Goal: Information Seeking & Learning: Understand process/instructions

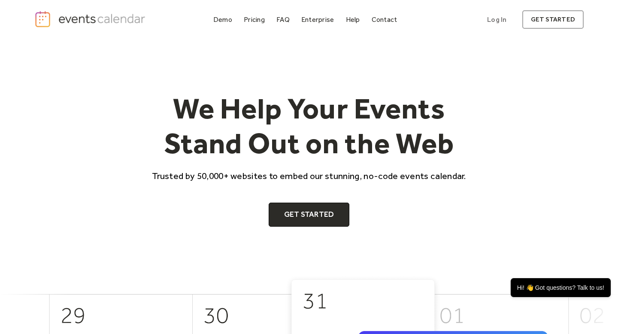
click at [225, 13] on div "Demo Pricing FAQ Enterprise Help Contact Log In Get Started Log In get started" at bounding box center [309, 19] width 550 height 19
click at [226, 20] on div "Demo" at bounding box center [222, 19] width 19 height 5
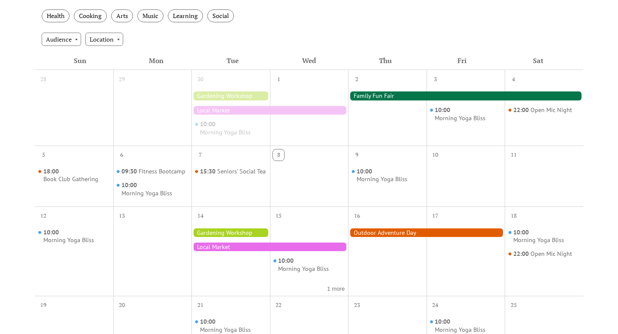
scroll to position [170, 0]
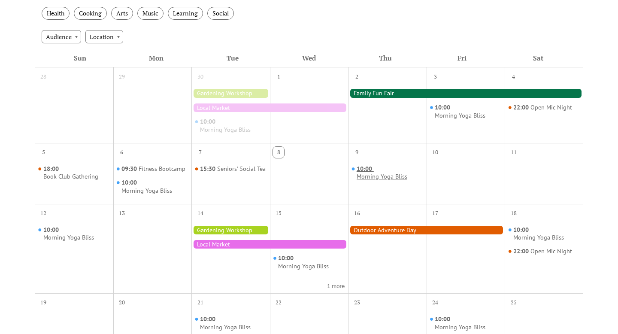
click at [368, 175] on div "Morning Yoga Bliss" at bounding box center [382, 177] width 51 height 8
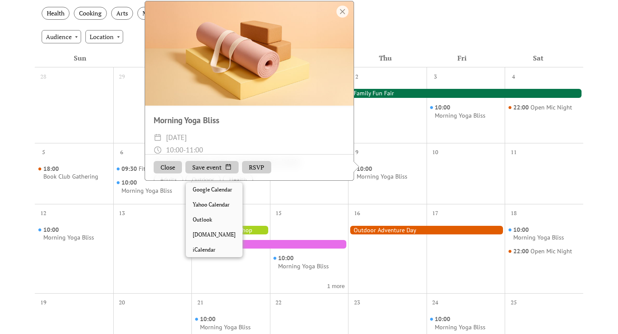
click at [222, 174] on button "Save event" at bounding box center [212, 167] width 53 height 13
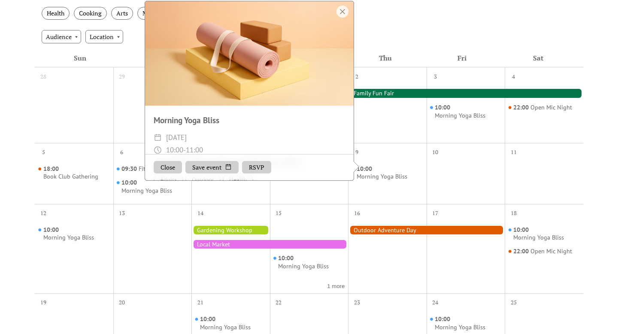
click at [251, 171] on button "RSVP" at bounding box center [256, 167] width 29 height 13
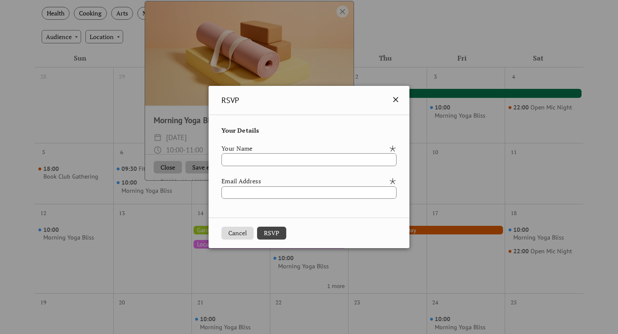
click at [401, 102] on icon at bounding box center [396, 99] width 10 height 10
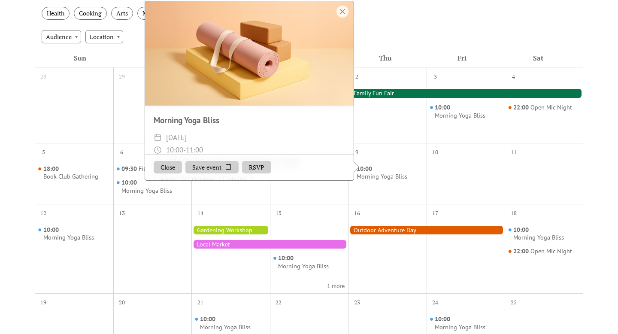
click at [158, 171] on button "Close" at bounding box center [168, 167] width 28 height 13
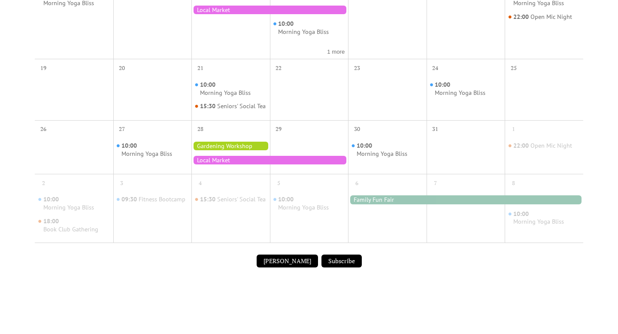
scroll to position [407, 0]
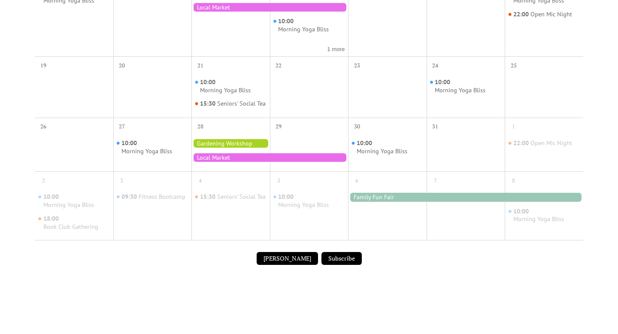
click at [285, 265] on button "Submit Event" at bounding box center [287, 258] width 61 height 13
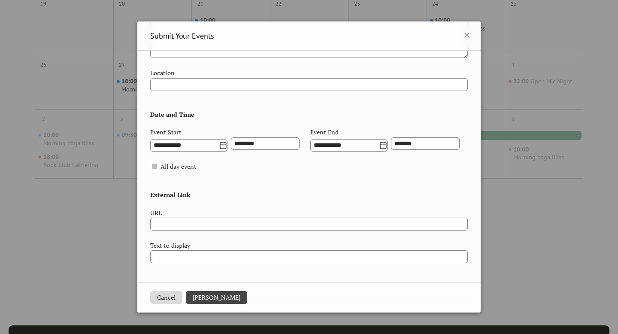
scroll to position [483, 0]
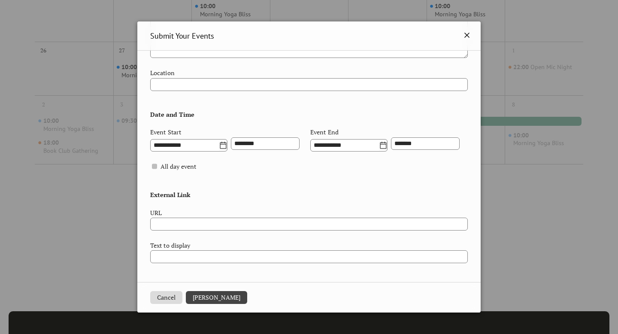
click at [464, 39] on icon at bounding box center [467, 35] width 10 height 10
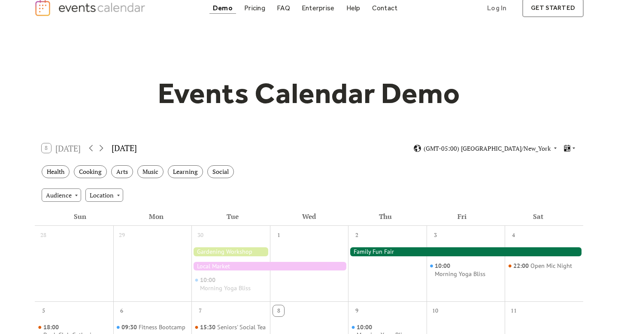
scroll to position [10, 0]
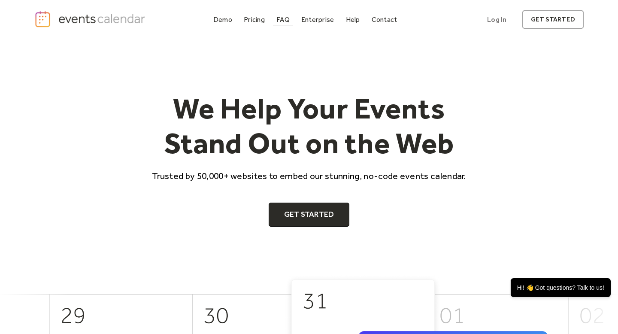
click at [287, 20] on div "FAQ" at bounding box center [283, 19] width 13 height 5
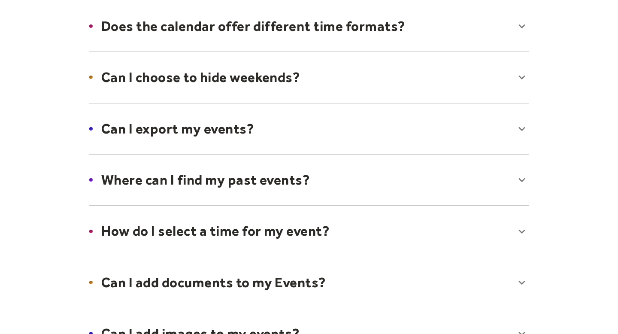
scroll to position [151, 0]
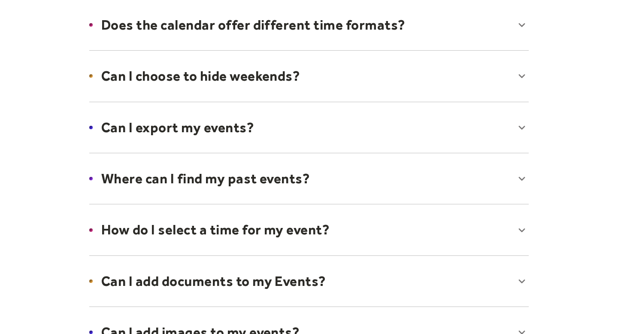
click at [280, 171] on div at bounding box center [309, 178] width 457 height 52
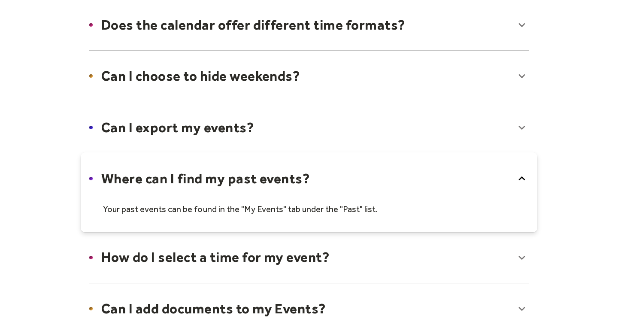
click at [280, 171] on div at bounding box center [309, 192] width 457 height 80
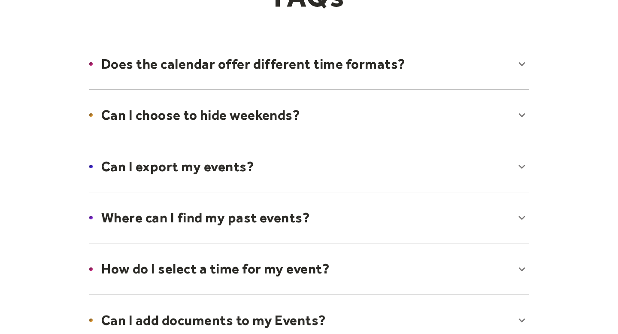
scroll to position [0, 0]
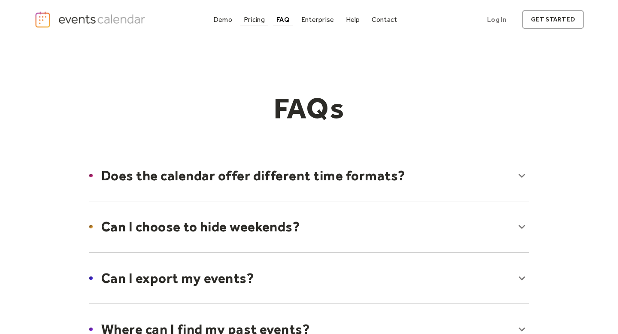
click at [246, 22] on div "Pricing" at bounding box center [254, 19] width 21 height 5
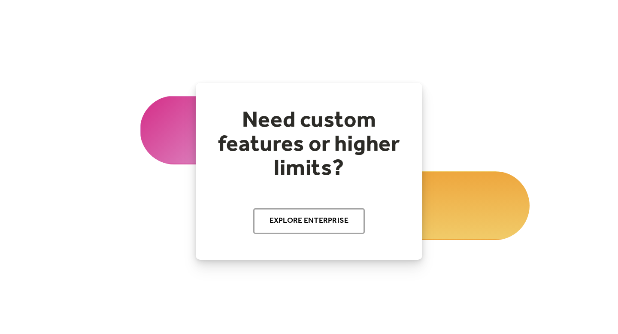
scroll to position [946, 0]
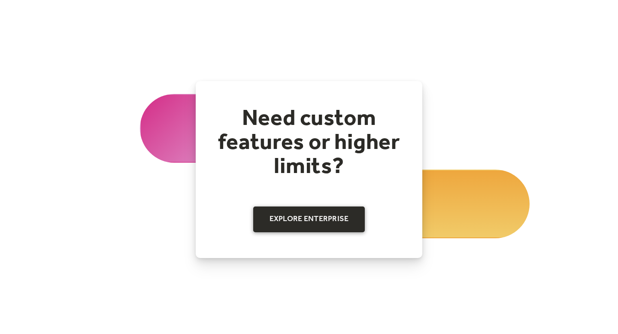
click at [288, 223] on link "Explore Enterprise" at bounding box center [309, 220] width 112 height 26
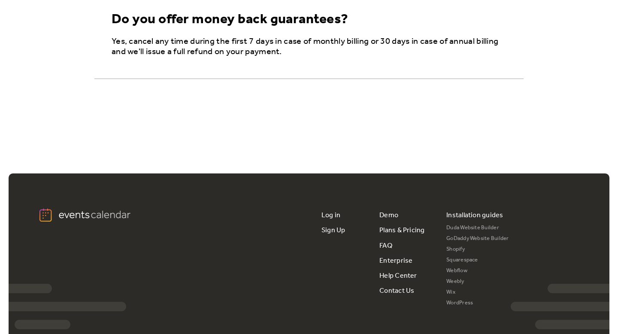
scroll to position [1583, 0]
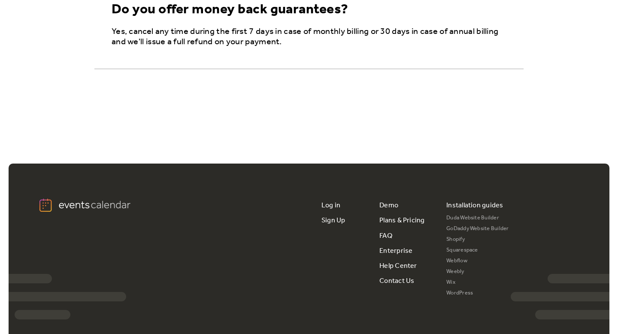
click at [454, 284] on link "Wix" at bounding box center [478, 282] width 63 height 11
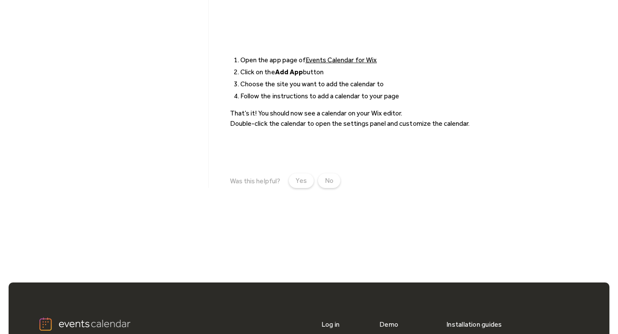
scroll to position [264, 0]
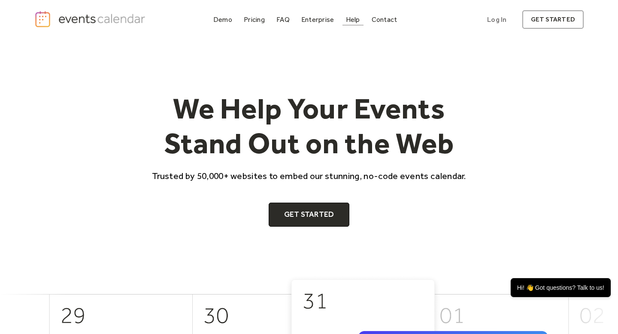
click at [353, 21] on div "Help" at bounding box center [353, 19] width 14 height 5
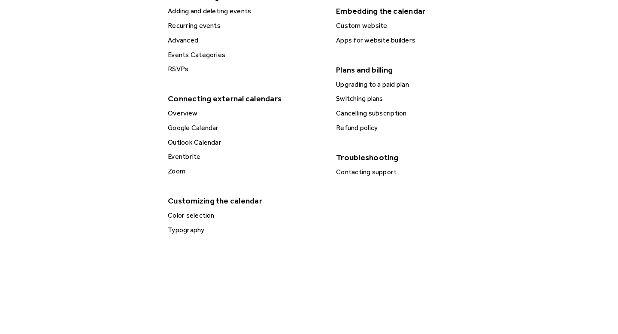
scroll to position [326, 0]
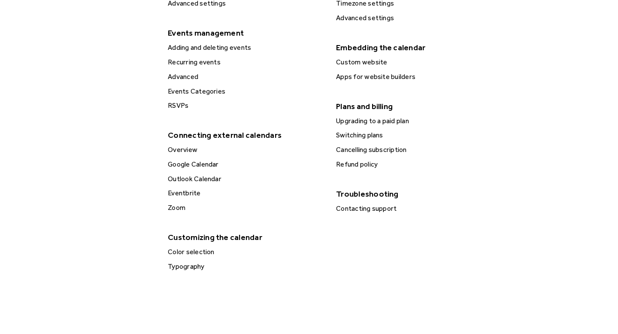
click at [350, 51] on div "Embedding the calendar" at bounding box center [412, 47] width 161 height 15
click at [351, 47] on div "Embedding the calendar" at bounding box center [412, 47] width 161 height 15
click at [359, 61] on div "Custom website" at bounding box center [414, 62] width 161 height 11
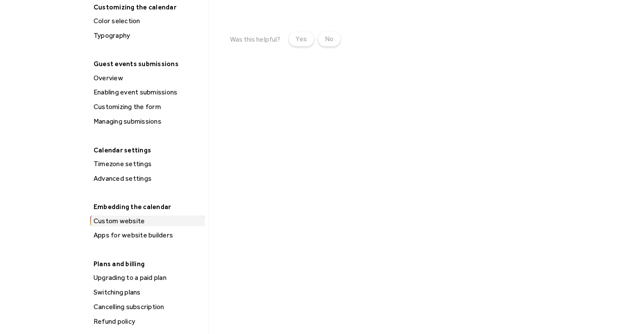
scroll to position [469, 0]
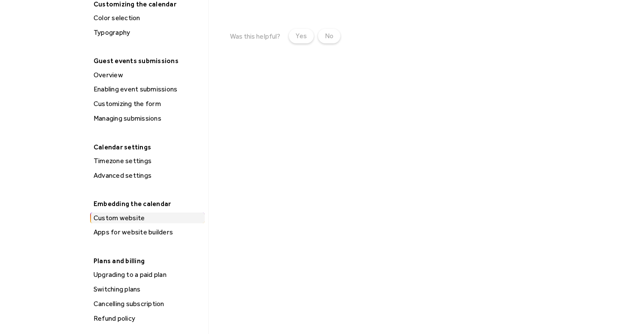
click at [130, 235] on div "Apps for website builders" at bounding box center [148, 232] width 114 height 11
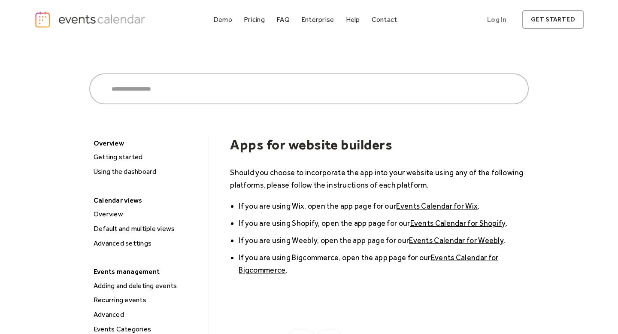
scroll to position [3, 0]
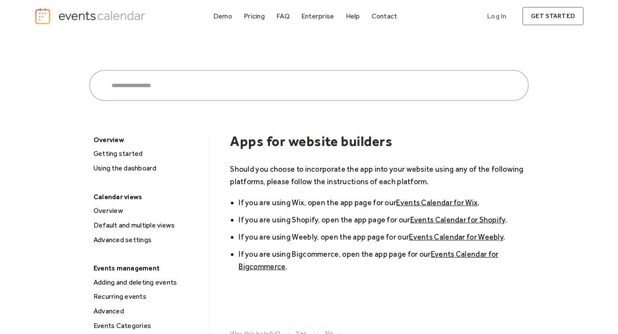
click at [412, 200] on link "Events Calendar for Wix" at bounding box center [437, 202] width 82 height 9
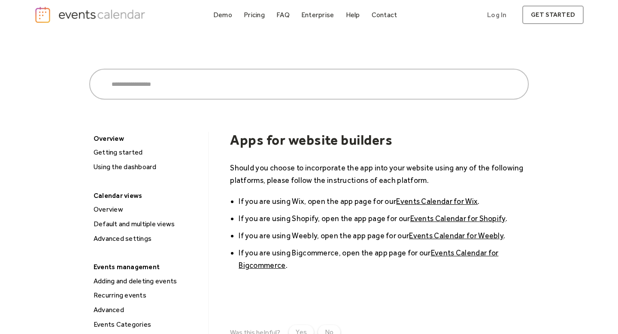
scroll to position [0, 0]
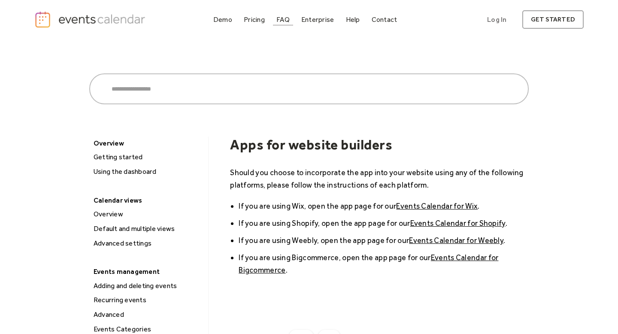
click at [280, 14] on link "FAQ" at bounding box center [283, 20] width 20 height 12
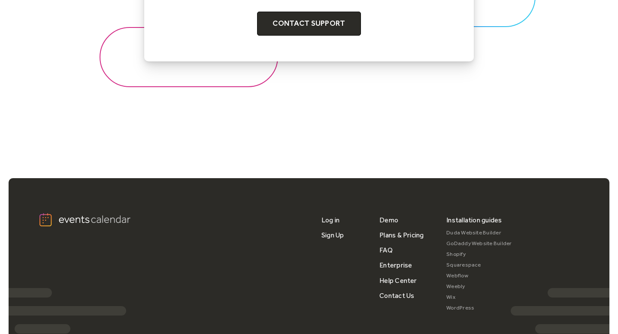
scroll to position [1121, 0]
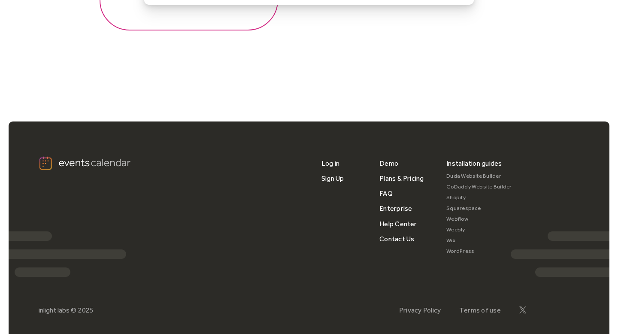
click at [456, 241] on link "Wix" at bounding box center [480, 240] width 66 height 11
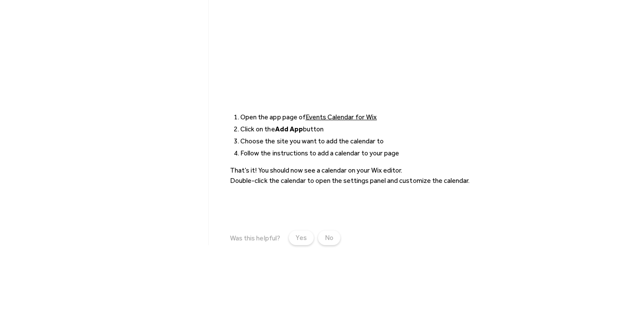
scroll to position [219, 0]
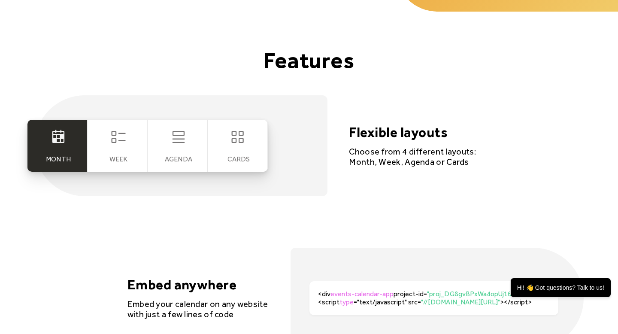
scroll to position [1581, 0]
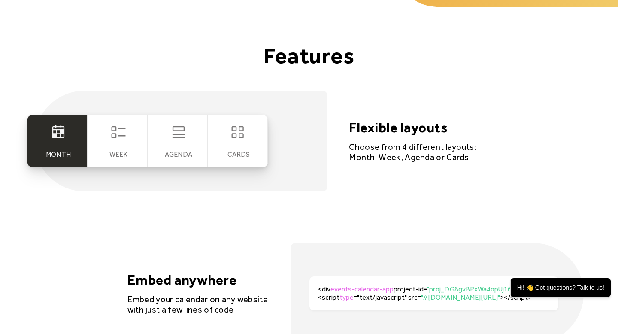
click at [119, 135] on icon at bounding box center [118, 132] width 17 height 17
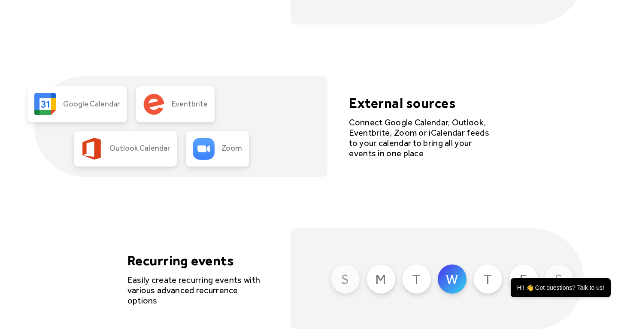
scroll to position [1902, 0]
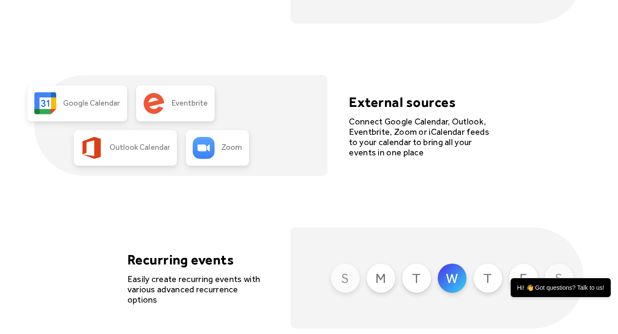
click at [389, 144] on div "Connect Google Calendar, Outlook, Eventbrite, Zoom or iCalendar feeds to your c…" at bounding box center [420, 136] width 142 height 41
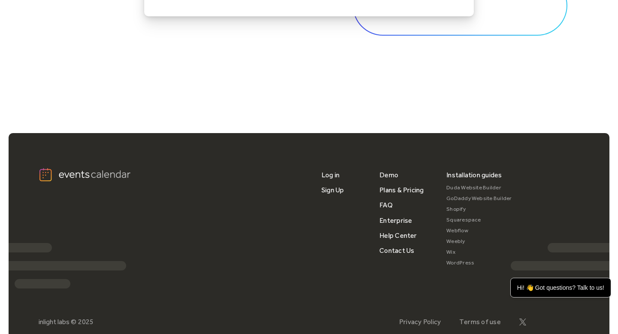
scroll to position [2857, 0]
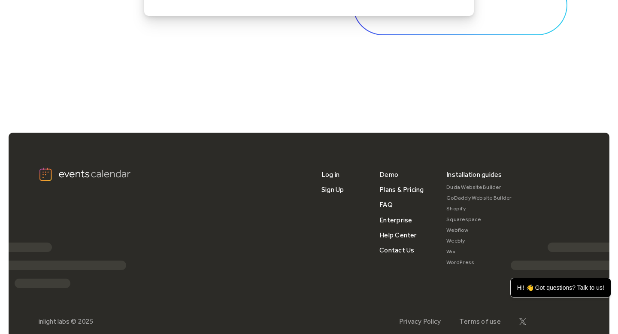
click at [452, 253] on link "Wix" at bounding box center [480, 251] width 66 height 11
